Goal: Task Accomplishment & Management: Complete application form

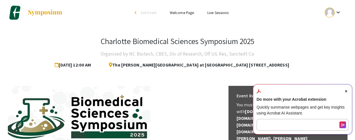
click at [346, 91] on icon "Close Acrobat AI Assistant Dialog" at bounding box center [346, 91] width 2 height 2
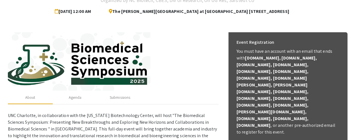
scroll to position [54, 0]
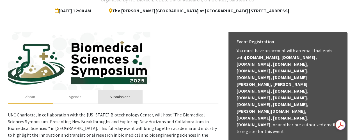
click at [123, 97] on div "Submissions" at bounding box center [120, 97] width 20 height 6
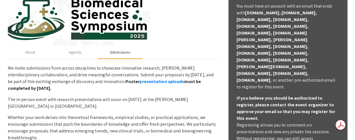
scroll to position [116, 0]
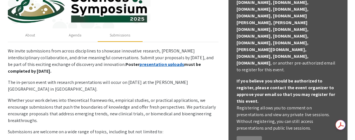
click at [139, 65] on link "presentation uploads" at bounding box center [161, 64] width 45 height 6
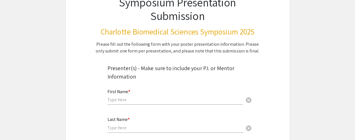
scroll to position [85, 0]
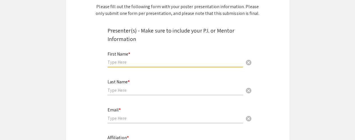
click at [135, 64] on input "text" at bounding box center [175, 62] width 136 height 6
type input "[PERSON_NAME]"
type input "Das"
type input "[EMAIL_ADDRESS][DOMAIN_NAME]"
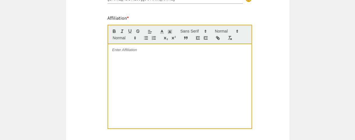
scroll to position [206, 0]
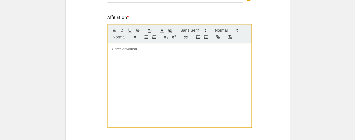
click at [128, 52] on p at bounding box center [179, 49] width 135 height 5
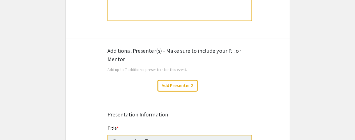
scroll to position [314, 0]
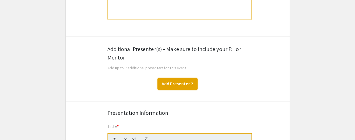
click at [173, 84] on button "Add Presenter 2" at bounding box center [177, 84] width 40 height 12
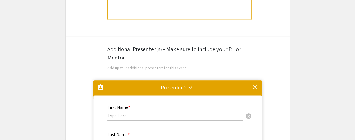
scroll to position [395, 0]
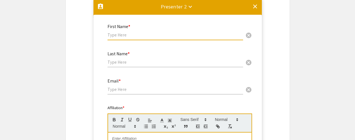
click at [172, 36] on input "text" at bounding box center [175, 35] width 136 height 6
type input "[PERSON_NAME]"
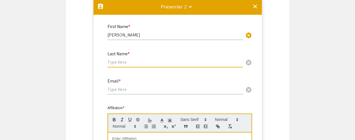
click at [154, 64] on input "text" at bounding box center [175, 62] width 136 height 6
type input "[PERSON_NAME]"
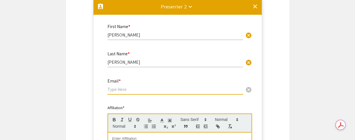
click at [143, 90] on input "email" at bounding box center [175, 89] width 136 height 6
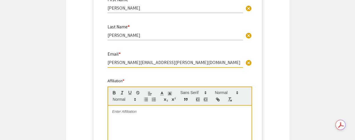
scroll to position [458, 0]
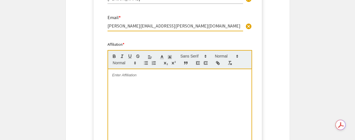
type input "[PERSON_NAME][EMAIL_ADDRESS][PERSON_NAME][DOMAIN_NAME]"
click at [141, 79] on div at bounding box center [179, 111] width 143 height 84
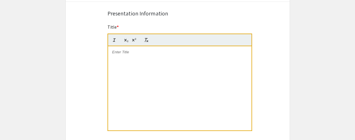
scroll to position [665, 0]
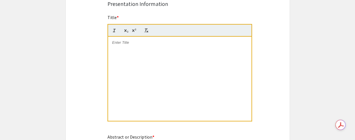
click at [127, 43] on p at bounding box center [179, 42] width 135 height 5
paste div
click at [134, 65] on div "Fluorodeoxyuridine Polymer CF10 Demonstrates Synergy with 5-Ethynyl-2'-Deoxyuri…" at bounding box center [179, 79] width 143 height 84
click at [125, 42] on span "Fluorodeoxyuridine Polymer CF10 Demonstrates Synergy with 5-Ethynyl-2'-Deoxyuri…" at bounding box center [179, 44] width 124 height 9
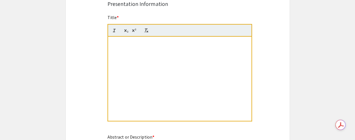
click at [125, 42] on span "Fluorodeoxyuridine Polymer CF10 Demonstrates Synergy with 5-Ethynyl-2'-Deoxyuri…" at bounding box center [179, 44] width 124 height 9
click at [125, 42] on span "FluorFluorodeoxyuridine Polymer CF10 Demonstrates Synergy with 5-Ethynyl-2'-Deo…" at bounding box center [179, 44] width 133 height 9
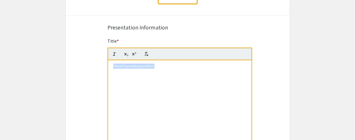
scroll to position [643, 0]
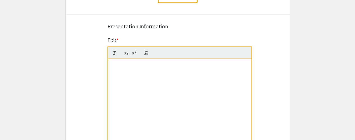
click at [156, 66] on span "FluorFluorodeoxyuridine Polymer CF10 Demonstrates Synergy with 5-Ethynyl-2'-Deo…" at bounding box center [179, 67] width 133 height 9
click at [151, 66] on span "FluorFluorodeoxyuridine PFolymer CF10 Demonstrates Synergy with 5-Ethynyl-2'-De…" at bounding box center [179, 67] width 131 height 9
click at [125, 81] on p "odeoxyuridine Polymer CF10 Demonstrates Synergy with 5-Ethynyl-2'-Deoxyuridine …" at bounding box center [179, 78] width 135 height 10
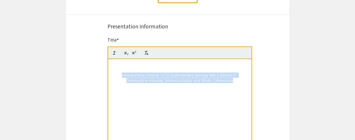
click at [125, 81] on p "odeoxyuridine Polymer CF10 Demonstrates Synergy with 5-Ethynyl-2'-Deoxyuridine …" at bounding box center [179, 78] width 135 height 10
click at [120, 75] on p "odeoxyuridine Polymer CF10 Demonstrates Synergy with 5-Ethynyl-2'-Deoxyuridine …" at bounding box center [179, 78] width 135 height 10
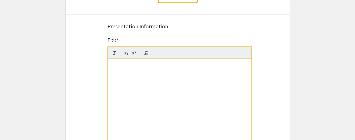
click at [120, 75] on p "odeoxyuridine Polymer CF10 Demonstrates Synergy with 5-Ethynyl-2'-Deoxyuridine …" at bounding box center [179, 78] width 135 height 10
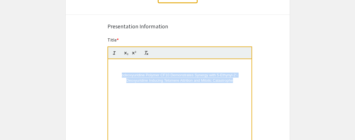
click at [120, 75] on p "odeoxyuridine Polymer CF10 Demonstrates Synergy with 5-Ethynyl-2'-Deoxyuridine …" at bounding box center [179, 78] width 135 height 10
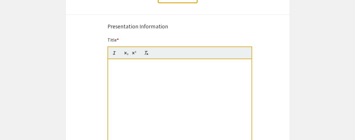
click at [120, 75] on p "odeoxyuridine Polymer CF10 Demonstrates Synergy with 5-Ethynyl-2'-Deoxyuridine …" at bounding box center [179, 78] width 135 height 10
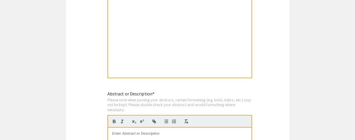
scroll to position [674, 0]
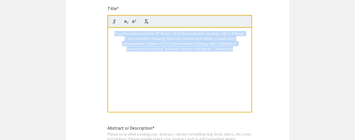
click at [123, 33] on span "FluorFluorodeoxyuridine PFolymer CF10 Demonstrates Synergy with 5-Ethynyl-2'-De…" at bounding box center [179, 35] width 131 height 9
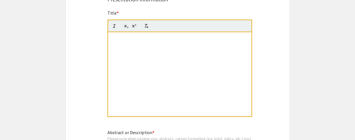
scroll to position [670, 0]
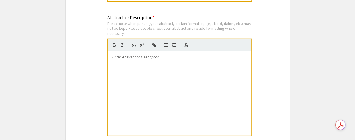
scroll to position [785, 0]
click at [230, 73] on div at bounding box center [179, 93] width 143 height 84
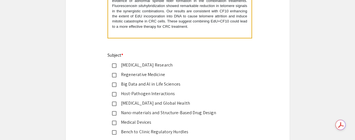
scroll to position [883, 0]
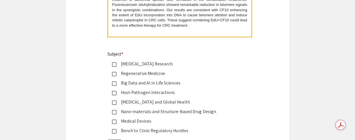
click at [115, 65] on mat-pseudo-checkbox at bounding box center [114, 64] width 4 height 4
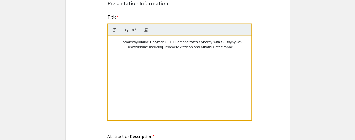
scroll to position [666, 0]
click at [126, 47] on p "Fluorodeoxyuridine Polymer CF10 Demonstrates Synergy with 5-Ethynyl-2'-Deoxyuri…" at bounding box center [179, 45] width 135 height 10
click at [236, 49] on p "Fluorodeoxyuridine Polymer CF10 Demonstrates Synergy with 5-Ethynyl-2'-Deoxyuri…" at bounding box center [179, 45] width 135 height 10
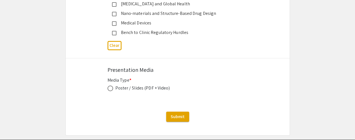
scroll to position [998, 0]
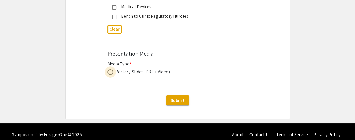
click at [111, 74] on span at bounding box center [110, 72] width 6 height 6
click at [111, 74] on input "radio" at bounding box center [110, 72] width 6 height 6
radio input "true"
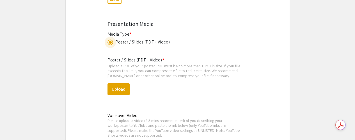
scroll to position [1027, 0]
click at [123, 86] on button "Upload" at bounding box center [118, 89] width 22 height 12
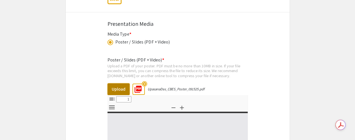
select select "custom"
type input "0"
select select "custom"
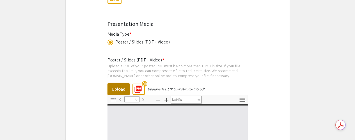
type input "1"
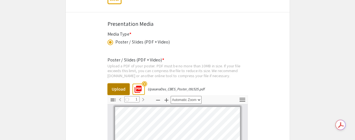
select select "auto"
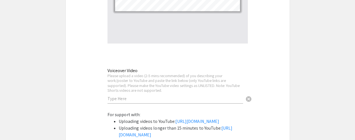
scroll to position [1223, 0]
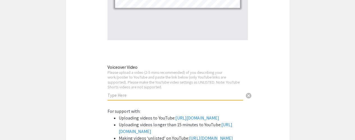
click at [117, 94] on input "text" at bounding box center [175, 95] width 136 height 6
paste input "[URL][DOMAIN_NAME]"
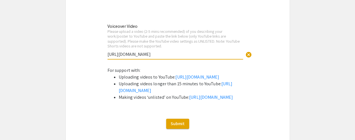
scroll to position [1265, 0]
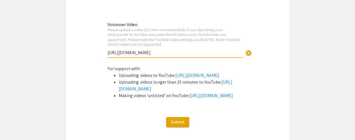
type input "[URL][DOMAIN_NAME]"
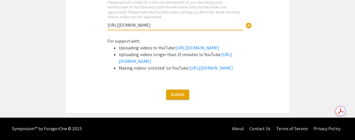
scroll to position [1302, 0]
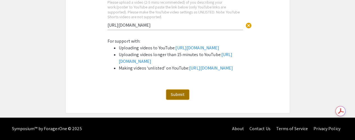
click at [180, 97] on span "Submit" at bounding box center [178, 94] width 14 height 6
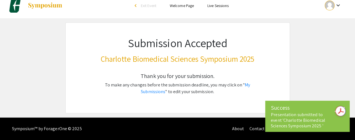
scroll to position [6, 0]
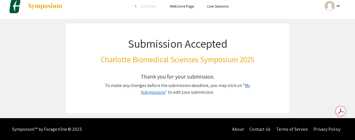
click at [242, 86] on link "My Submissions" at bounding box center [195, 88] width 109 height 13
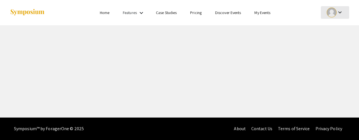
click at [341, 12] on mat-icon "keyboard_arrow_down" at bounding box center [340, 12] width 7 height 7
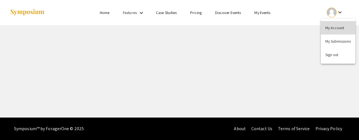
click at [335, 27] on button "My Account" at bounding box center [338, 27] width 35 height 13
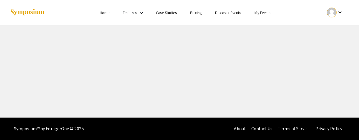
click at [104, 15] on link "Home" at bounding box center [105, 12] width 10 height 5
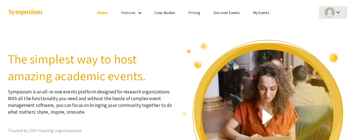
click at [335, 14] on mat-icon "keyboard_arrow_down" at bounding box center [337, 12] width 7 height 7
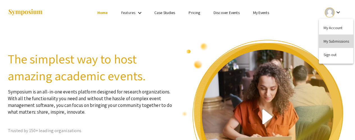
click at [333, 40] on button "My Submissions" at bounding box center [336, 41] width 35 height 13
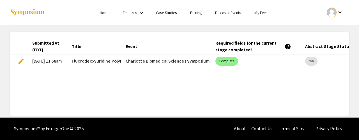
click at [21, 62] on span "edit" at bounding box center [21, 61] width 7 height 7
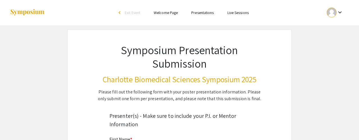
type input "[PERSON_NAME]"
type input "Das"
type input "[EMAIL_ADDRESS][DOMAIN_NAME]"
radio input "true"
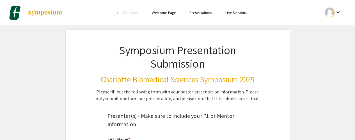
select select "custom"
type input "0"
select select "custom"
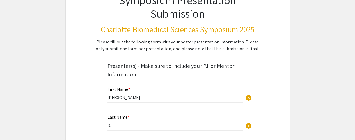
type input "1"
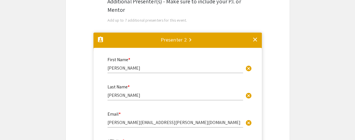
select select "auto"
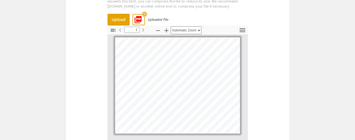
scroll to position [1097, 0]
click at [123, 20] on button "Upload" at bounding box center [118, 20] width 22 height 12
type input "0"
select select "auto"
type input "1"
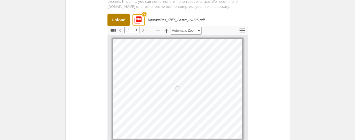
select select "auto"
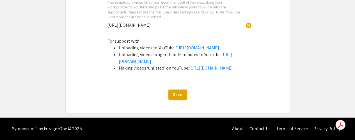
scroll to position [1327, 0]
click at [180, 95] on span "Save" at bounding box center [178, 94] width 10 height 6
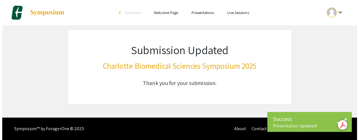
scroll to position [0, 0]
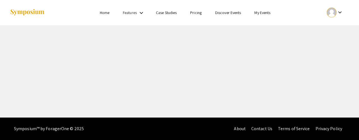
click at [338, 16] on div "keyboard_arrow_down" at bounding box center [334, 12] width 19 height 13
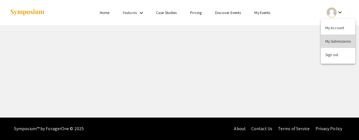
click at [340, 45] on button "My Submissions" at bounding box center [338, 41] width 35 height 13
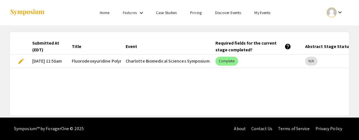
click at [23, 61] on span "edit" at bounding box center [21, 61] width 7 height 7
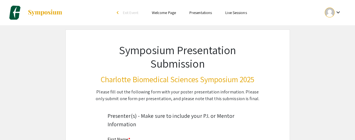
select select "custom"
type input "0"
select select "custom"
type input "1"
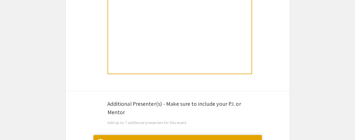
select select "auto"
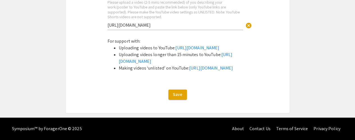
scroll to position [1327, 0]
click at [176, 94] on span "Save" at bounding box center [178, 94] width 10 height 6
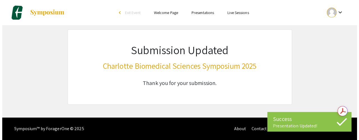
scroll to position [0, 0]
